Goal: Transaction & Acquisition: Purchase product/service

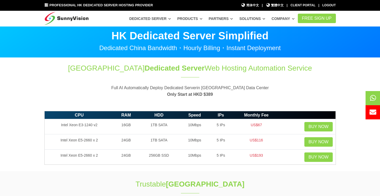
click at [22, 101] on section "Hong Kong Dedicated Server Web Hosting Automation Service Full AI Automatically…" at bounding box center [190, 83] width 380 height 51
click at [298, 6] on div "Client Portal" at bounding box center [303, 5] width 25 height 5
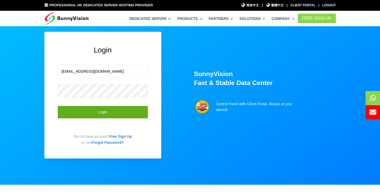
click at [98, 116] on button "Login" at bounding box center [103, 112] width 91 height 13
